Goal: Navigation & Orientation: Find specific page/section

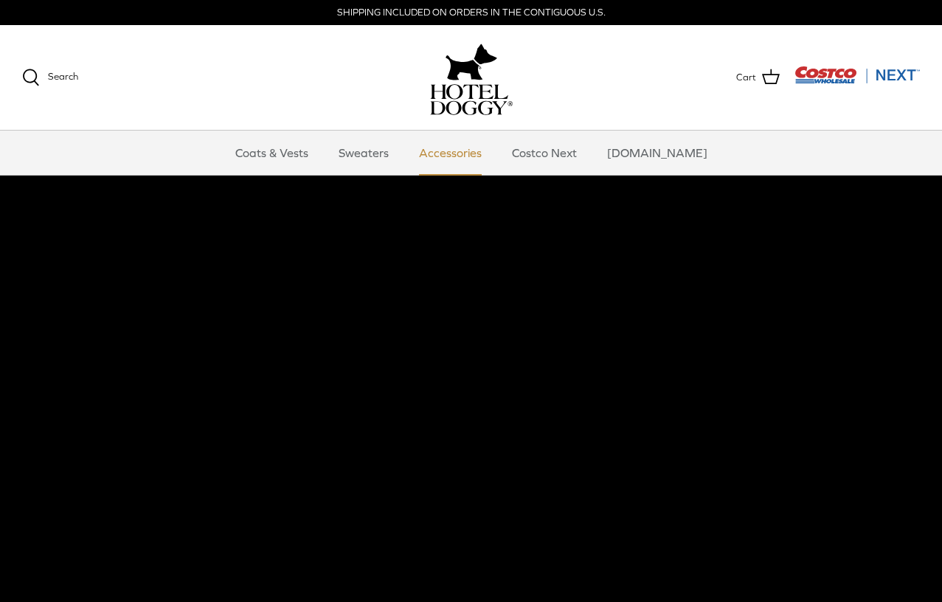
click at [465, 165] on link "Accessories" at bounding box center [450, 153] width 89 height 44
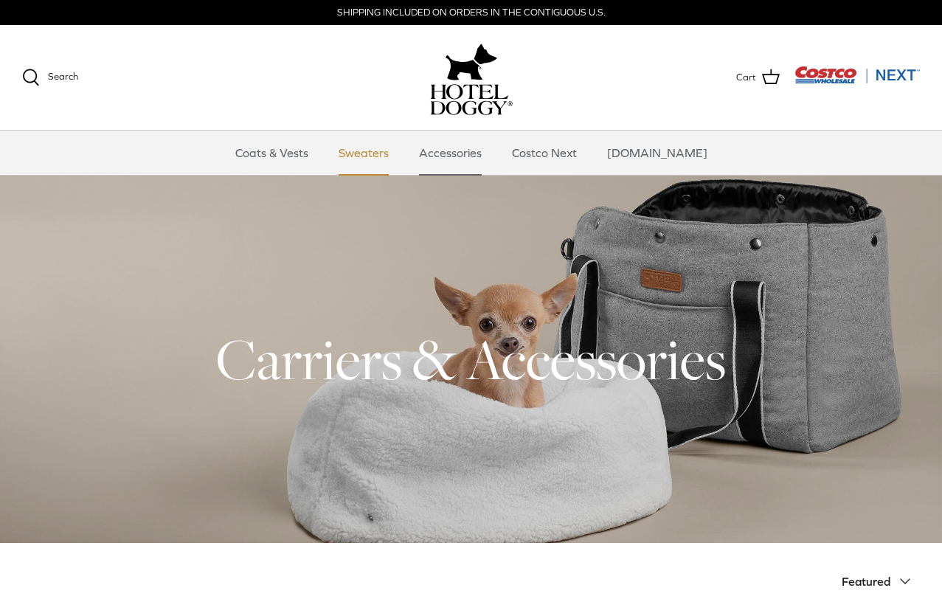
click at [375, 156] on link "Sweaters" at bounding box center [363, 153] width 77 height 44
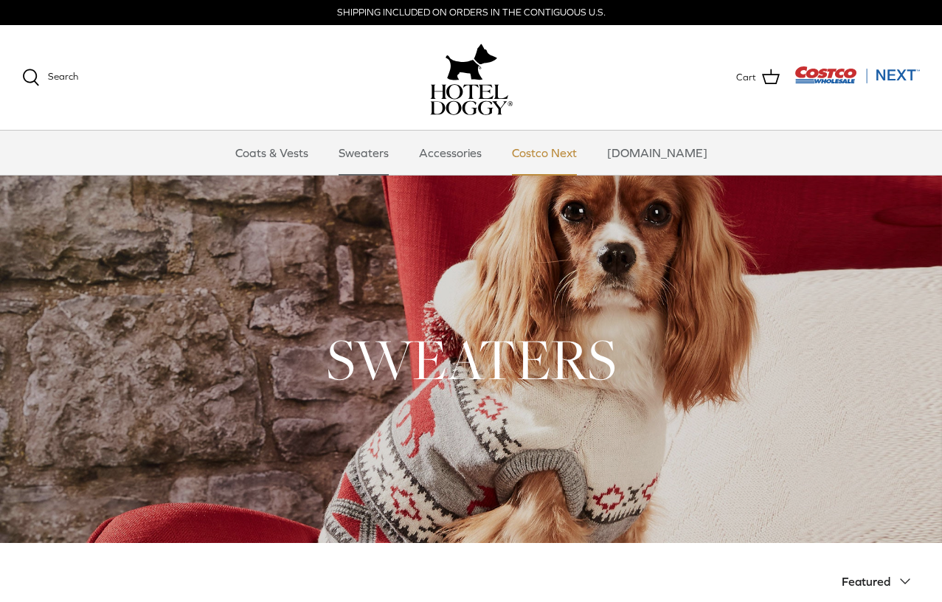
click at [558, 151] on link "Costco Next" at bounding box center [544, 153] width 91 height 44
